Goal: Register for event/course

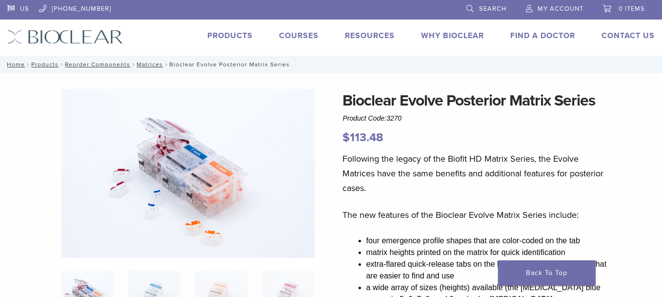
click at [295, 36] on link "Courses" at bounding box center [299, 36] width 40 height 10
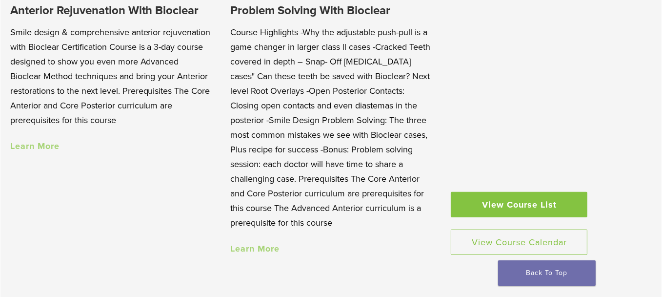
scroll to position [971, 0]
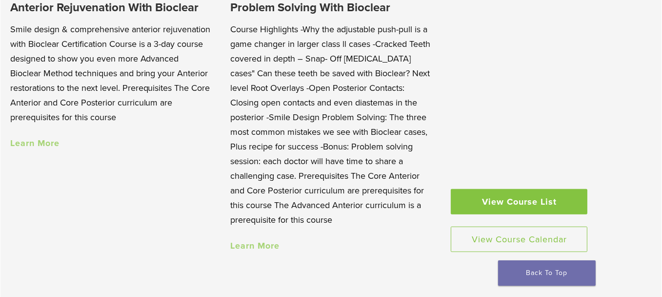
drag, startPoint x: 661, startPoint y: 114, endPoint x: 661, endPoint y: 121, distance: 7.3
click at [661, 121] on div "View Course List View Course Calendar" at bounding box center [551, 83] width 220 height 355
click at [499, 199] on link "View Course List" at bounding box center [519, 201] width 137 height 25
